Goal: Task Accomplishment & Management: Manage account settings

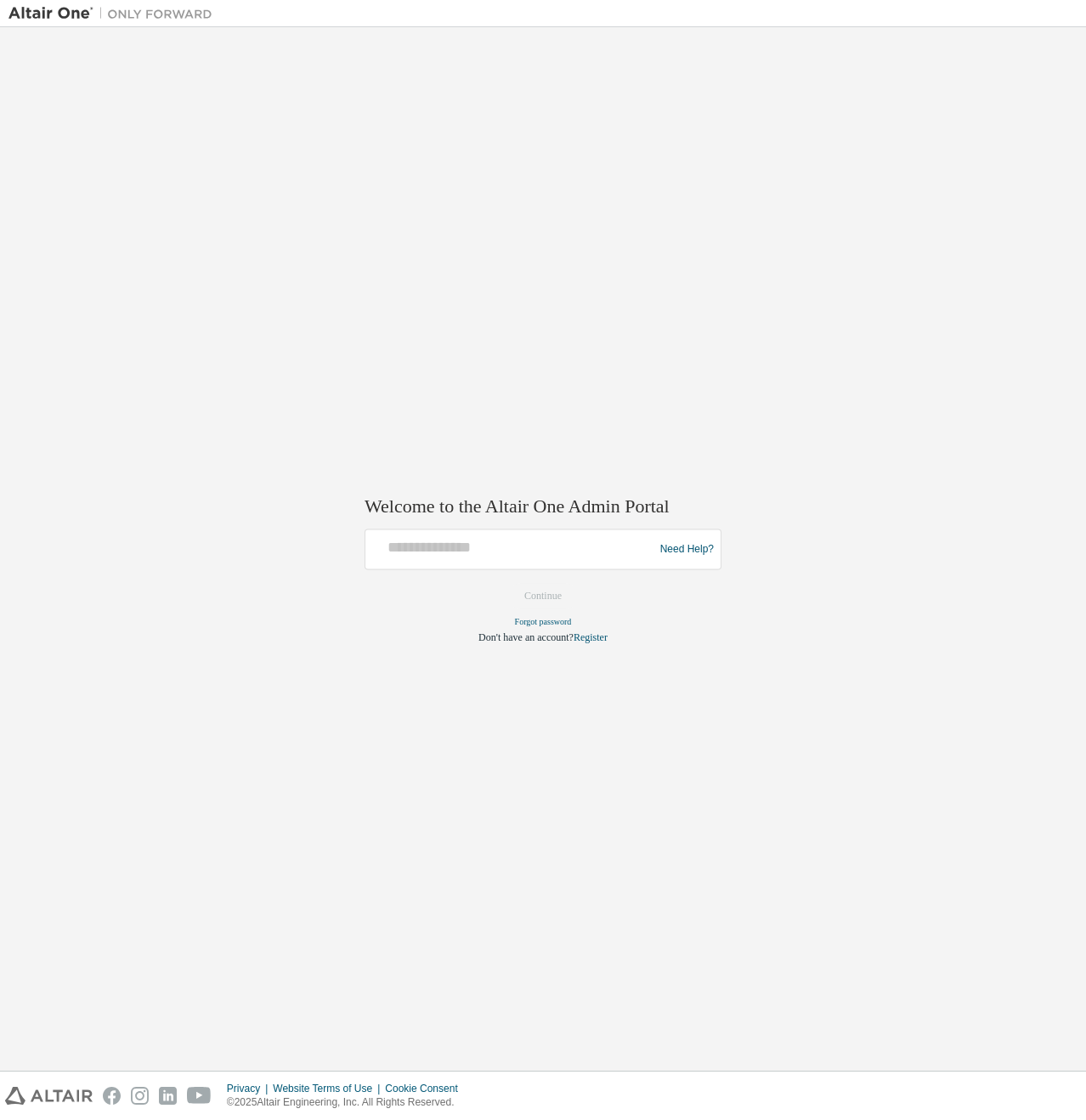
click at [459, 560] on div at bounding box center [512, 549] width 279 height 32
click at [450, 547] on input "text" at bounding box center [512, 546] width 279 height 24
type input "*"
type input "**********"
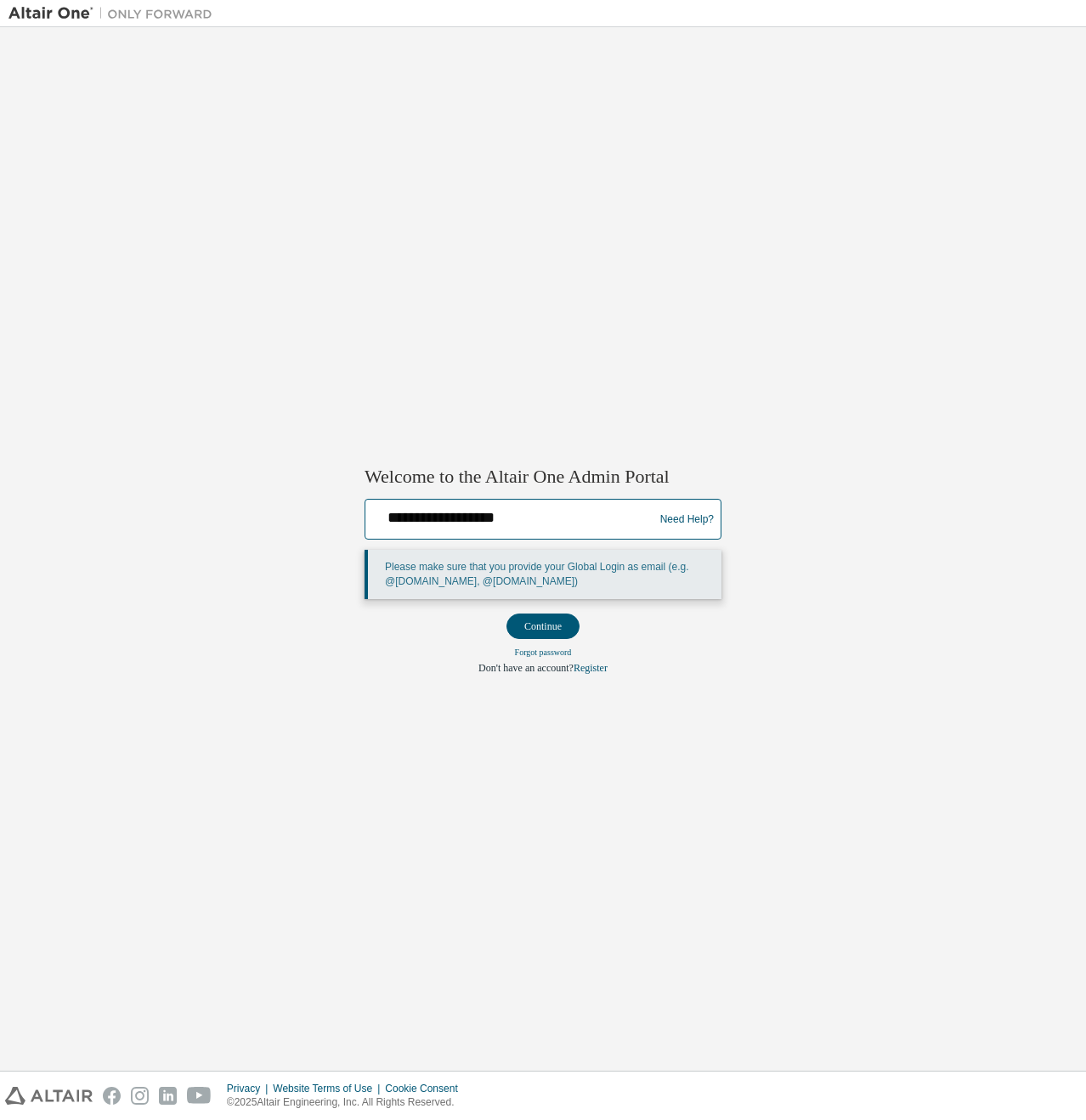
click at [507, 613] on button "Continue" at bounding box center [543, 625] width 73 height 25
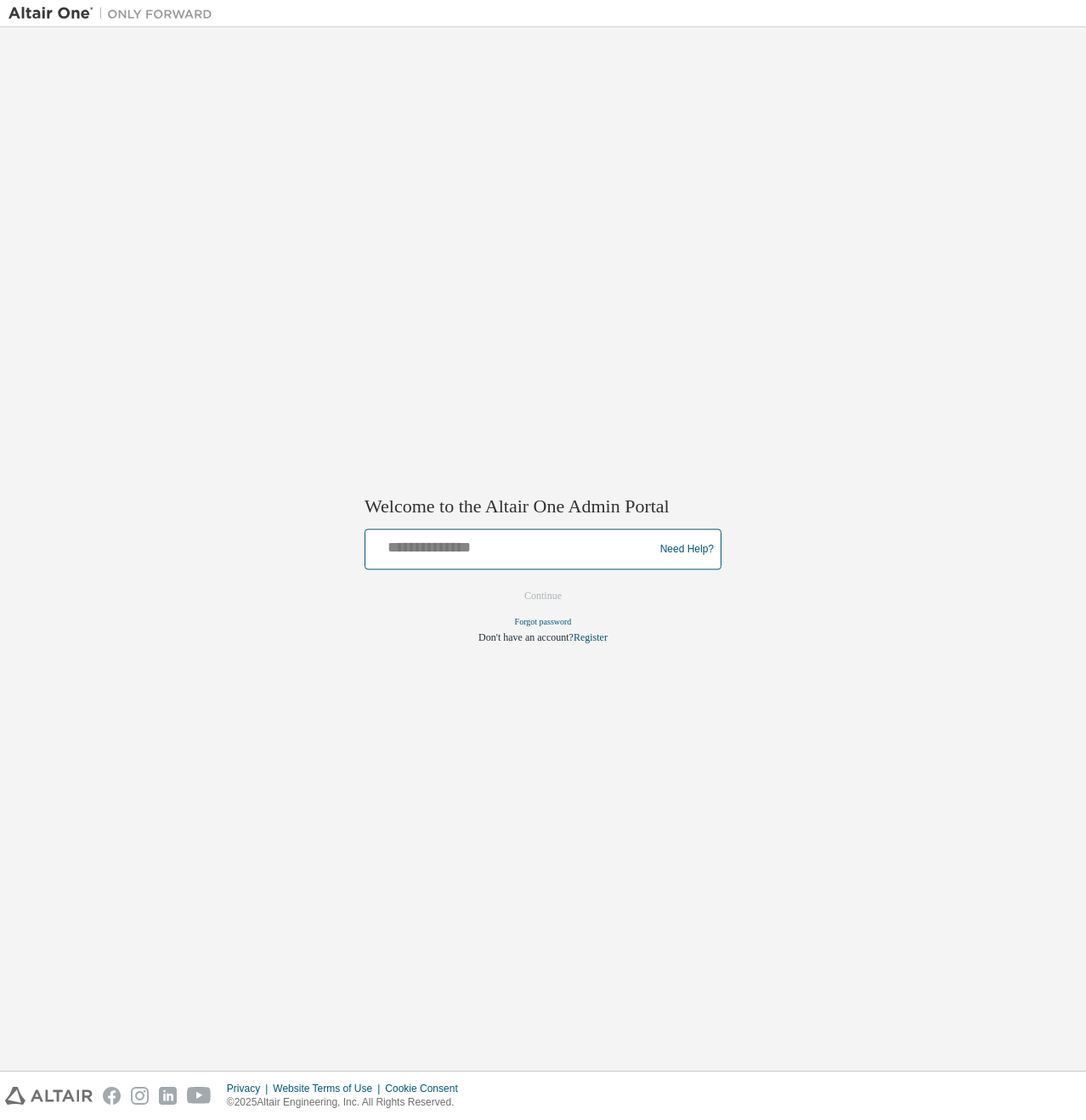
click at [416, 552] on input "text" at bounding box center [512, 546] width 279 height 24
type input "*******"
click at [589, 594] on form "******* Need Help? Please make sure that you provide your Global Login as email…" at bounding box center [542, 586] width 357 height 115
click at [575, 596] on button "Continue" at bounding box center [543, 596] width 73 height 25
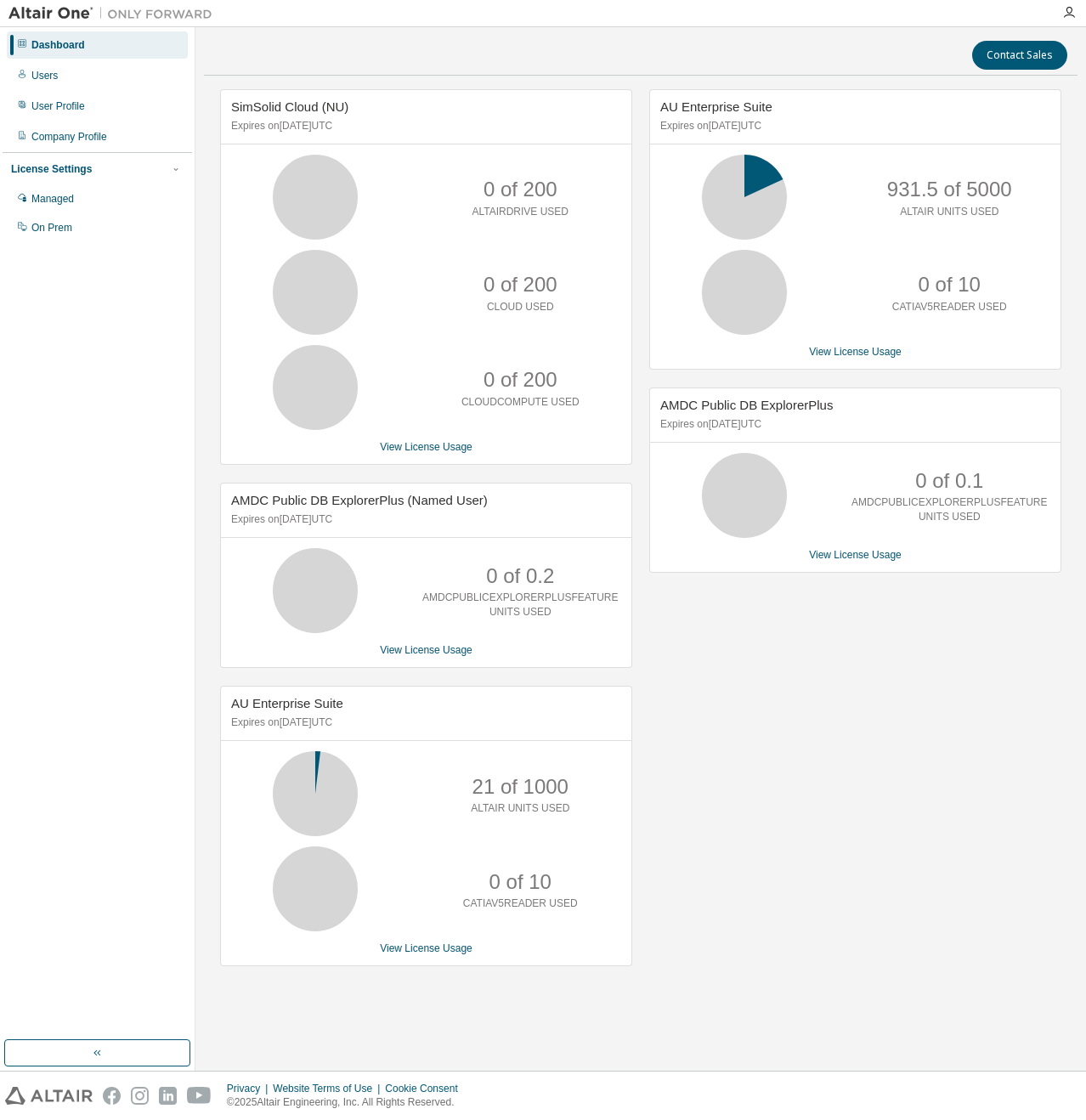
click at [904, 355] on div "View License Usage" at bounding box center [855, 352] width 390 height 14
click at [891, 350] on link "View License Usage" at bounding box center [854, 352] width 93 height 12
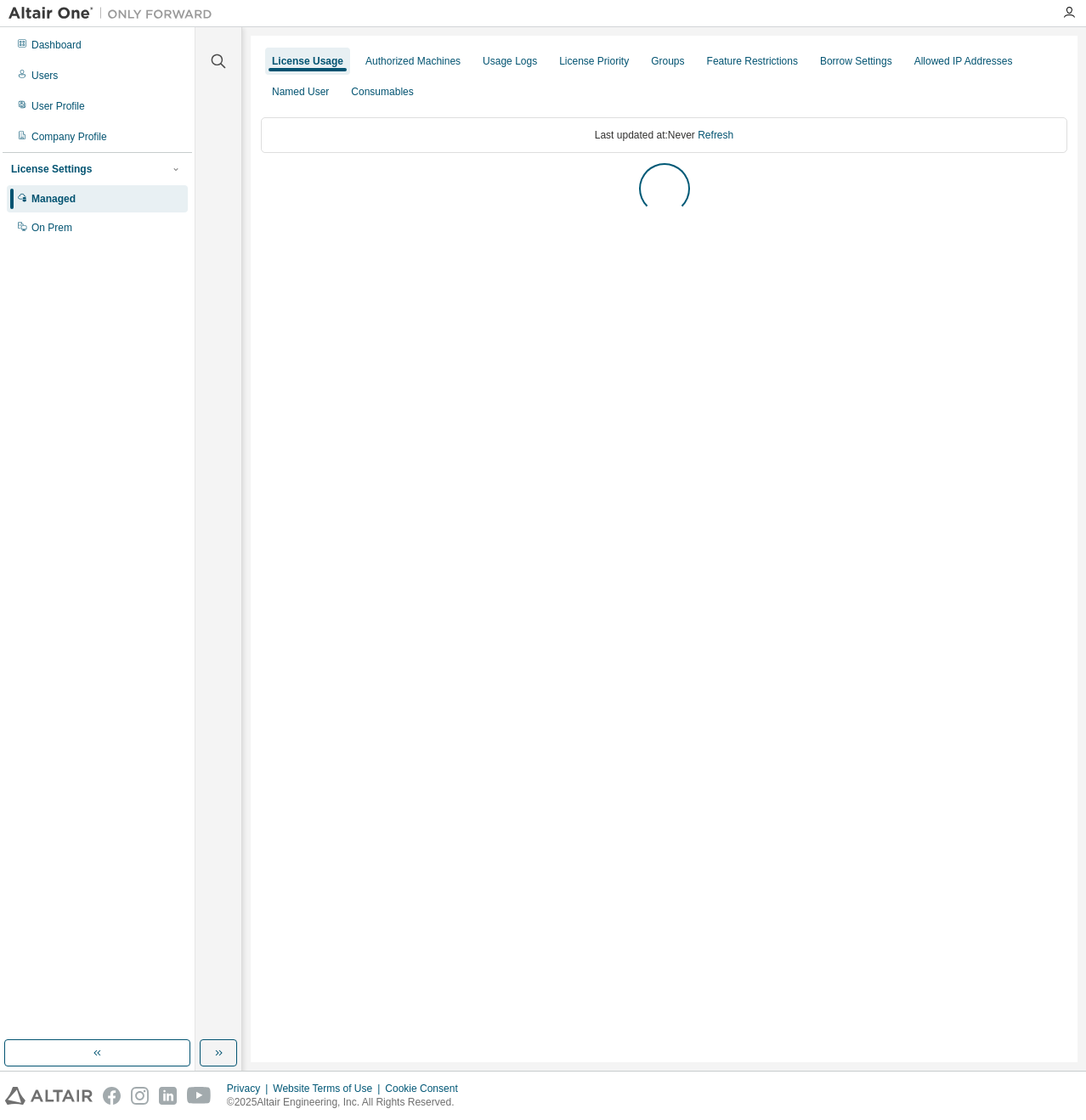
click at [527, 382] on div "License Usage Authorized Machines Usage Logs License Priority Groups Feature Re…" at bounding box center [664, 548] width 827 height 1026
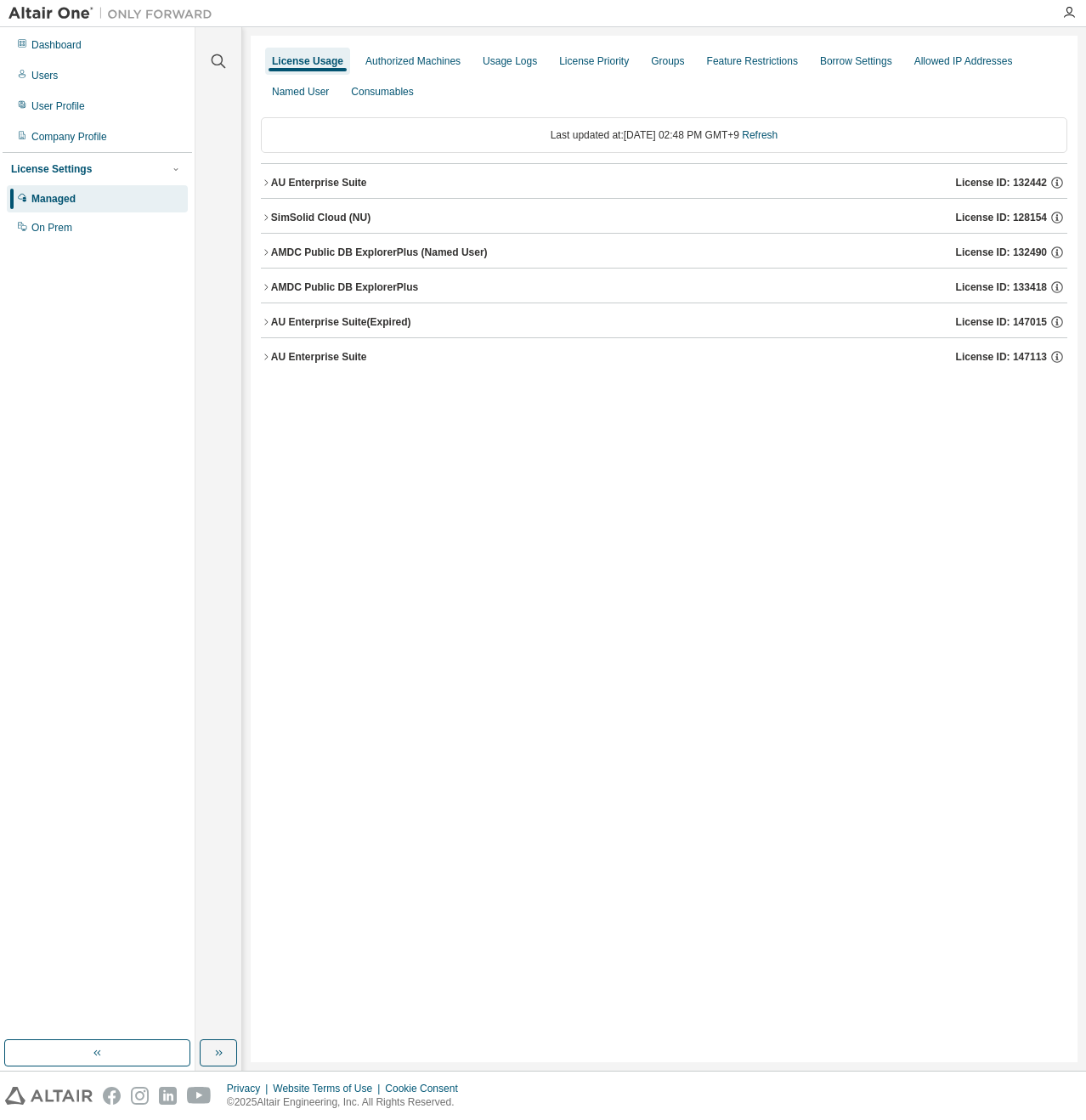
click at [376, 178] on div "AU Enterprise Suite License ID: 132442" at bounding box center [669, 183] width 796 height 16
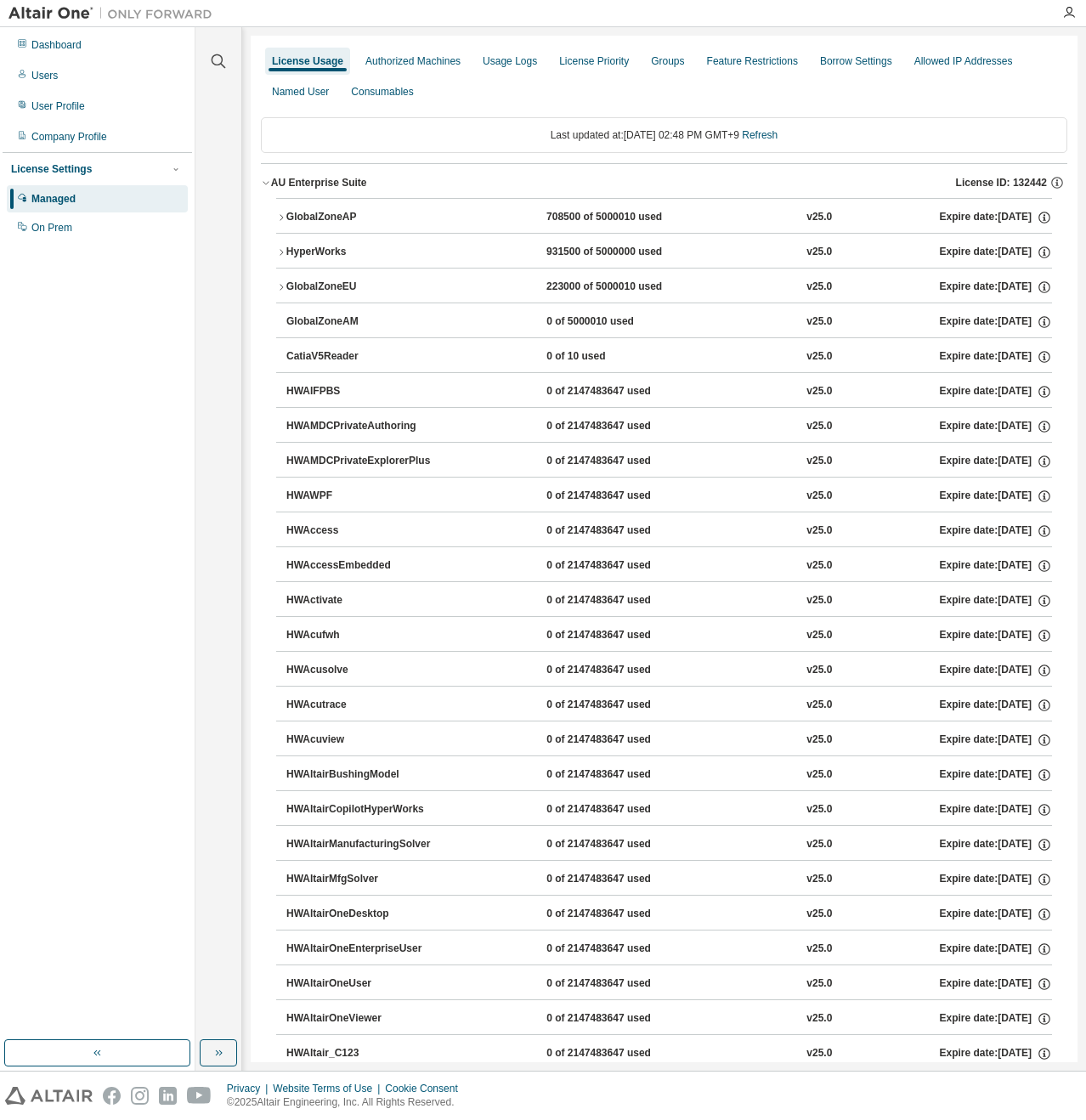
drag, startPoint x: 376, startPoint y: 178, endPoint x: 346, endPoint y: 181, distance: 30.1
click at [347, 180] on div "AU Enterprise Suite" at bounding box center [318, 183] width 96 height 14
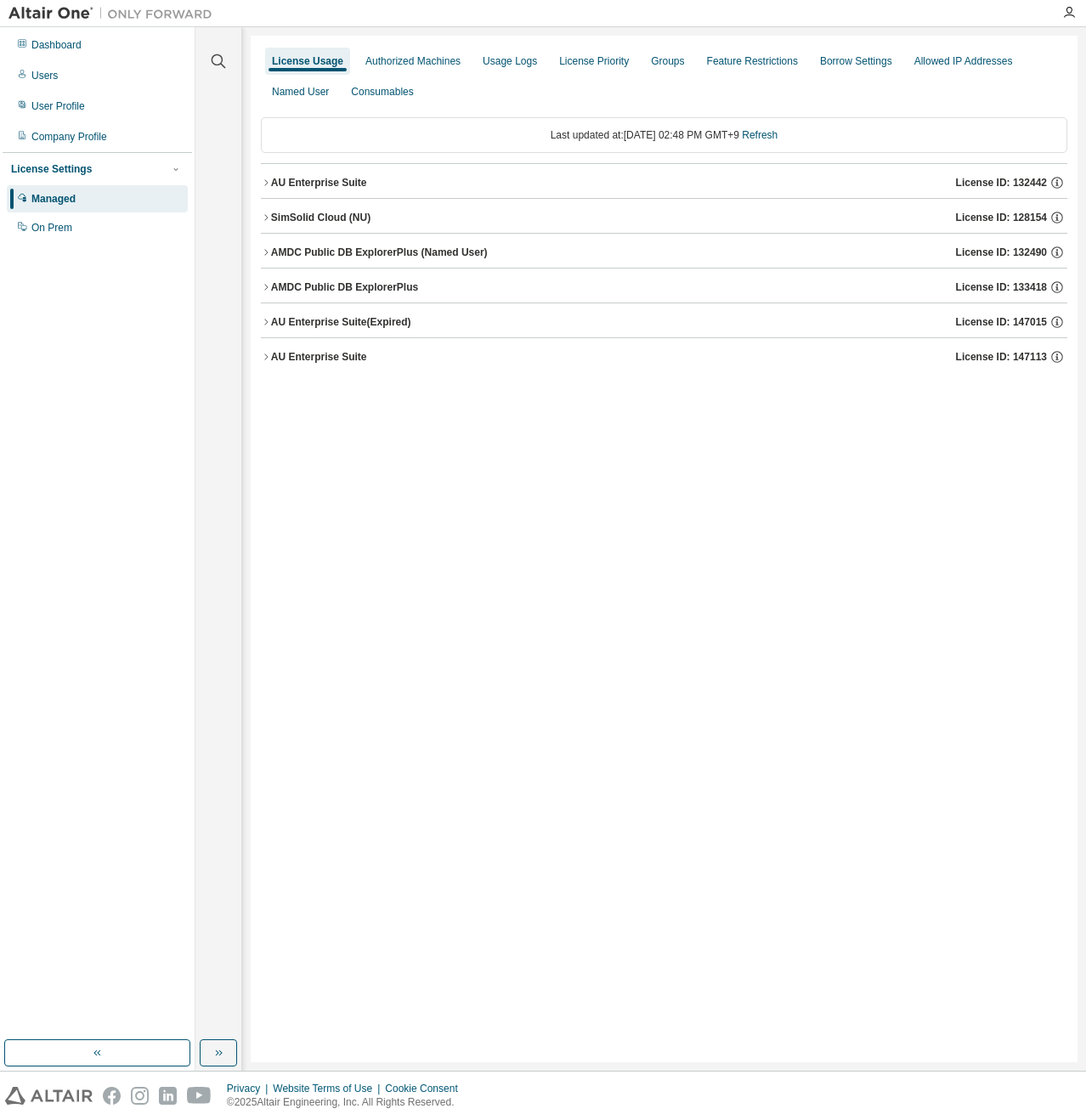
click at [335, 187] on div "AU Enterprise Suite" at bounding box center [318, 183] width 96 height 14
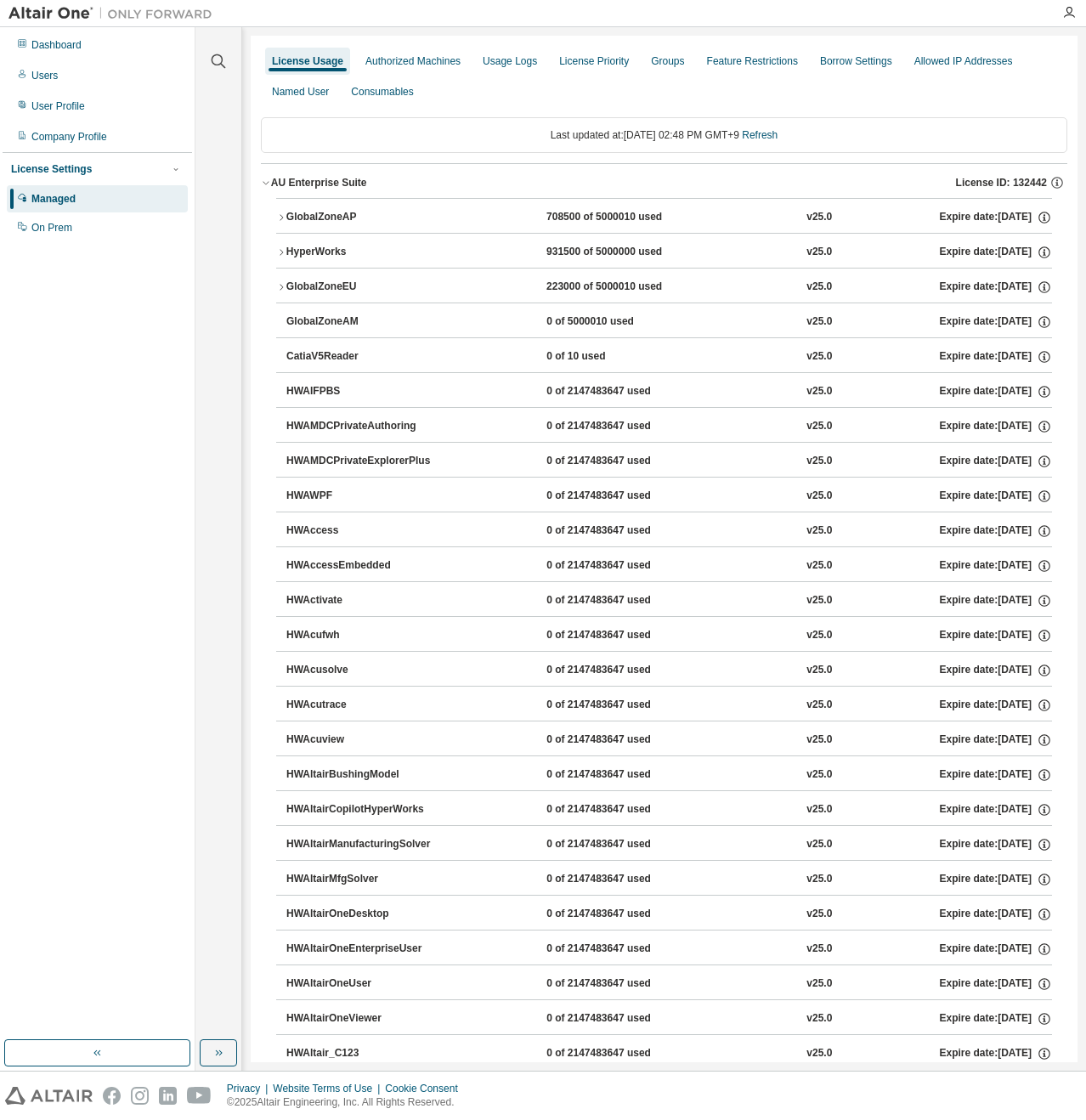
click at [335, 187] on div "AU Enterprise Suite" at bounding box center [318, 183] width 96 height 14
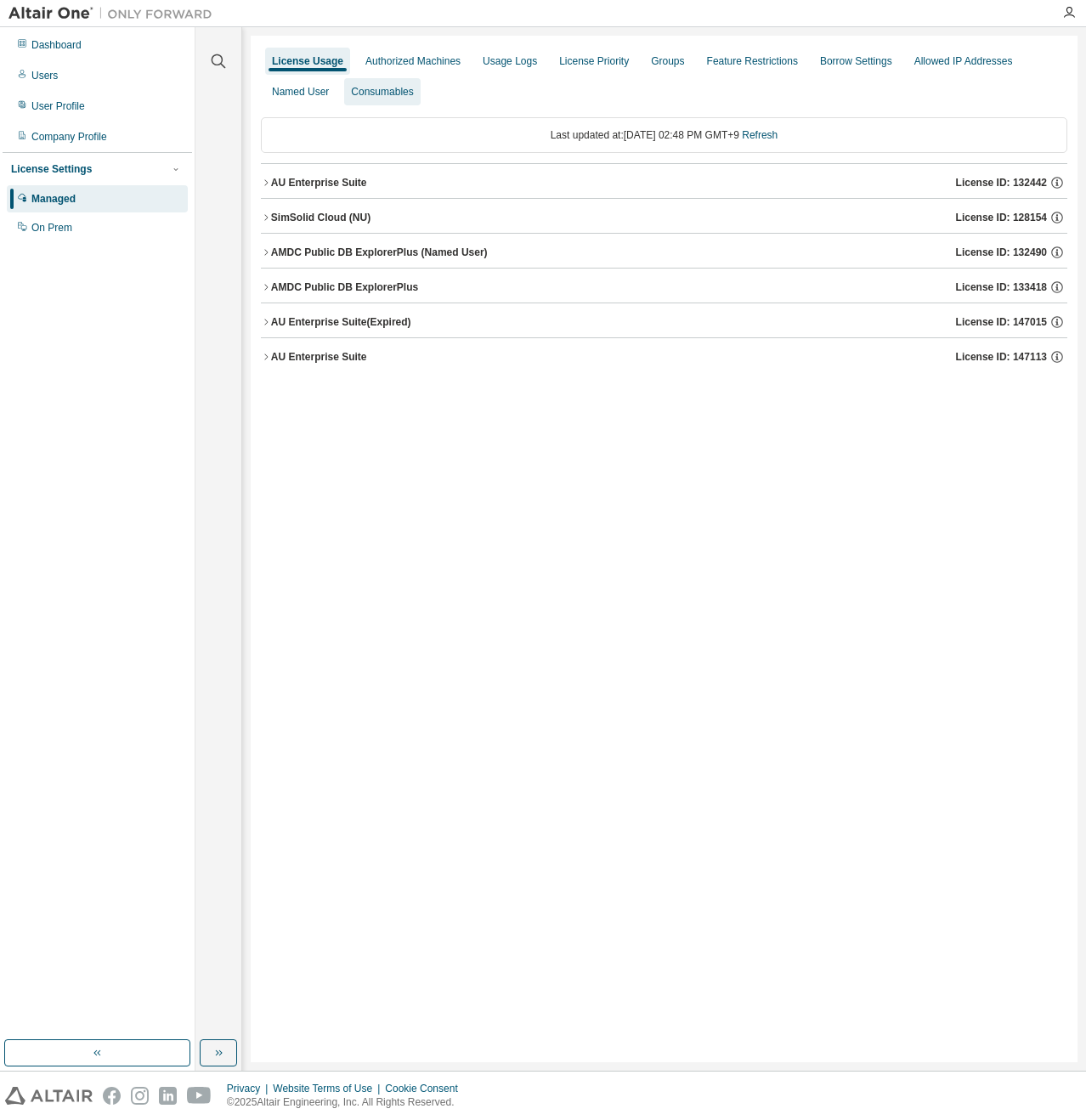
click at [378, 92] on div "Consumables" at bounding box center [383, 92] width 62 height 14
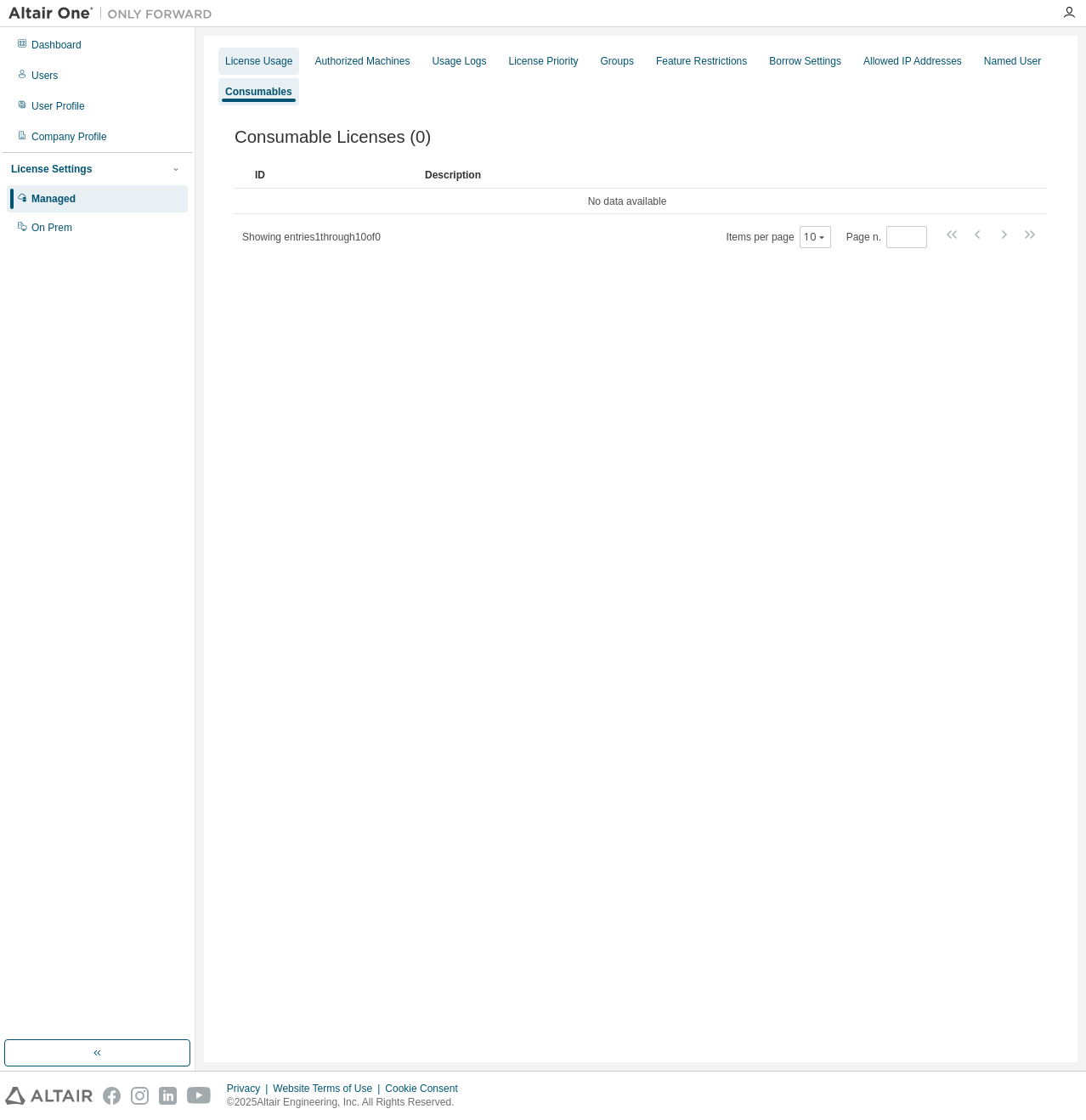
click at [259, 65] on div "License Usage" at bounding box center [258, 62] width 67 height 14
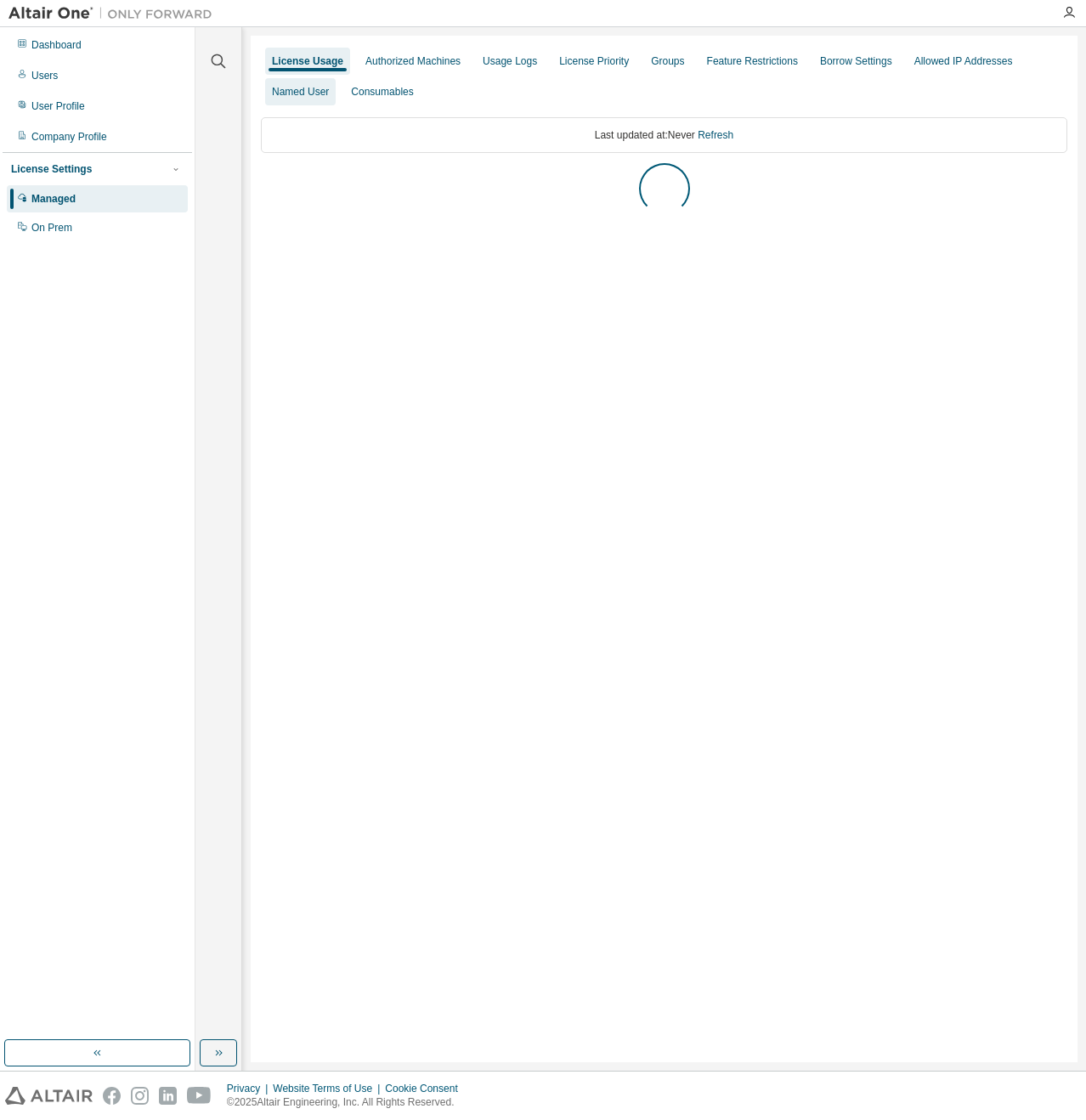
click at [272, 90] on div "Named User" at bounding box center [300, 92] width 57 height 14
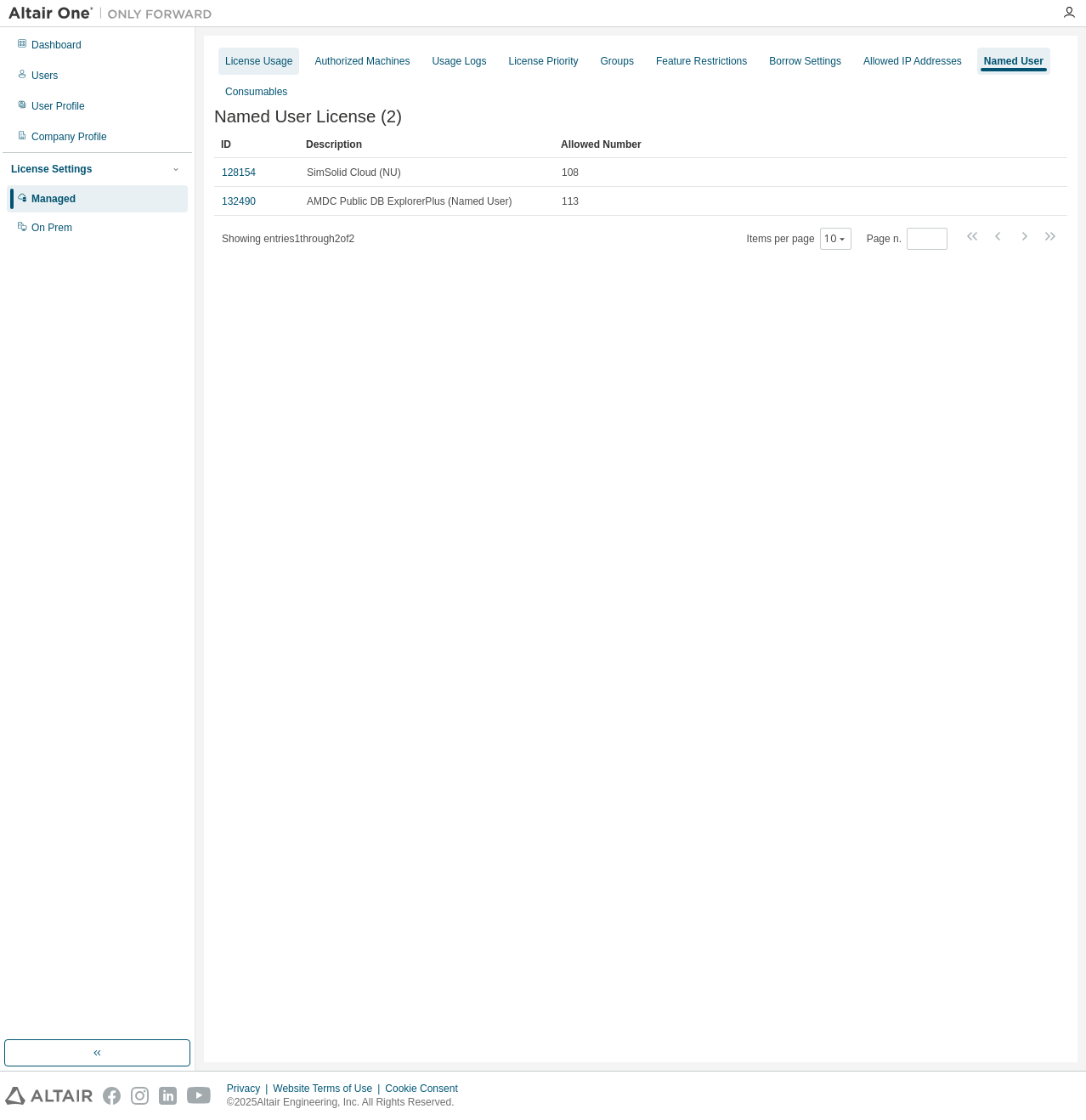
click at [239, 58] on div "License Usage" at bounding box center [258, 62] width 67 height 14
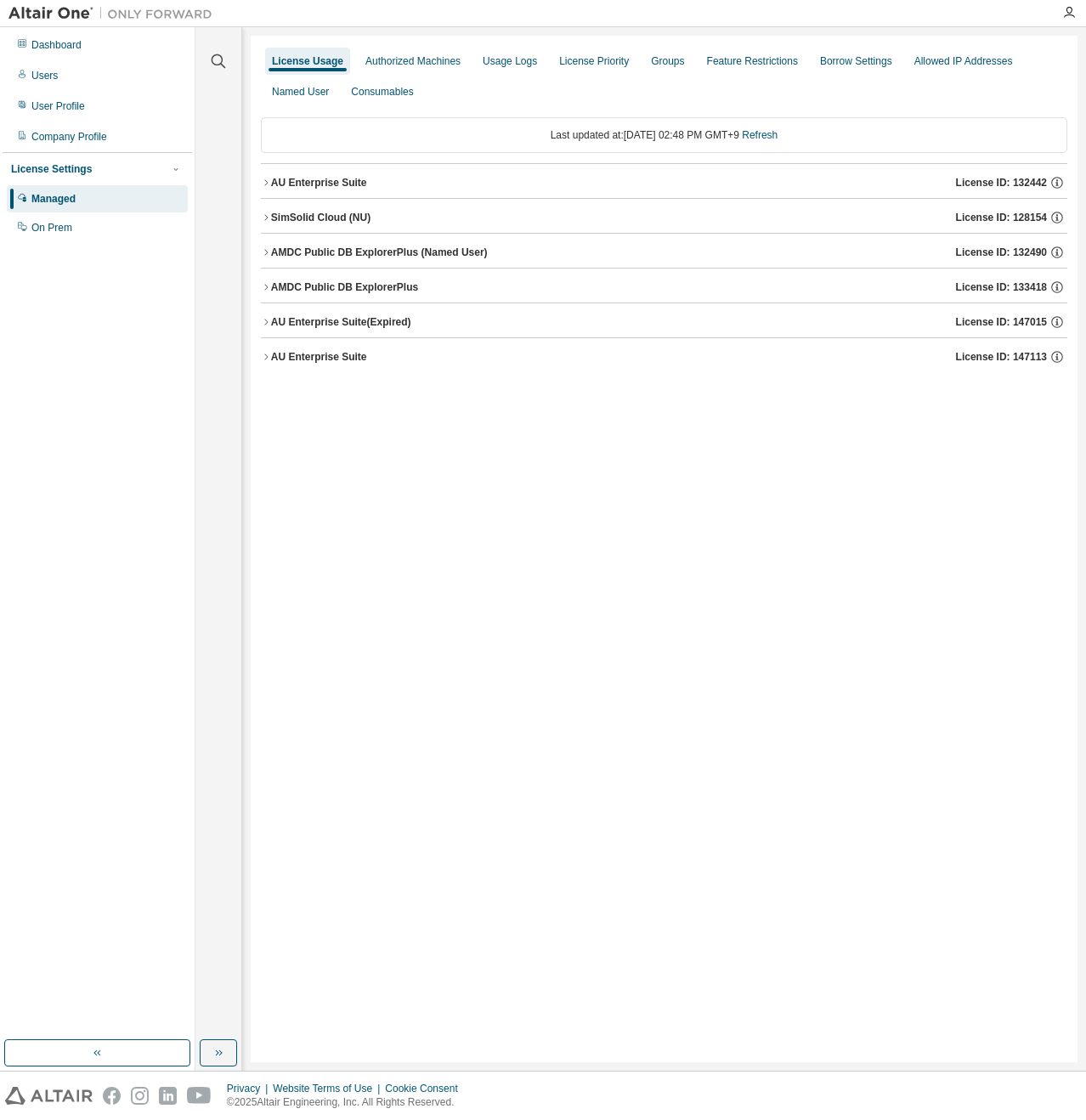
drag, startPoint x: 899, startPoint y: 418, endPoint x: 688, endPoint y: 239, distance: 276.7
click at [899, 417] on div "License Usage Authorized Machines Usage Logs License Priority Groups Feature Re…" at bounding box center [664, 548] width 827 height 1026
click at [684, 920] on div "License Usage Authorized Machines Usage Logs License Priority Groups Feature Re…" at bounding box center [664, 548] width 827 height 1026
click at [439, 602] on div "License Usage Authorized Machines Usage Logs License Priority Groups Feature Re…" at bounding box center [664, 548] width 827 height 1026
